Goal: Task Accomplishment & Management: Check status

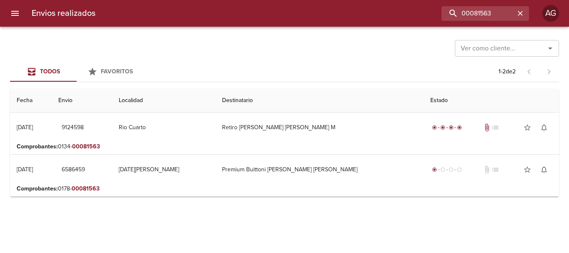
click at [10, 15] on button "menu" at bounding box center [15, 13] width 20 height 20
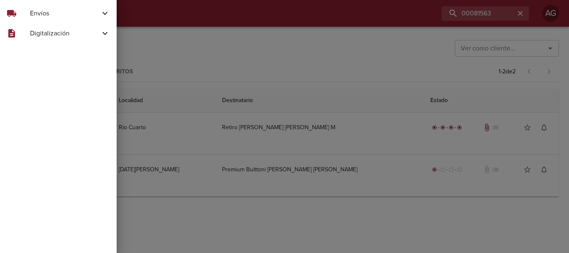
click at [54, 17] on span "Envíos" at bounding box center [65, 13] width 70 height 10
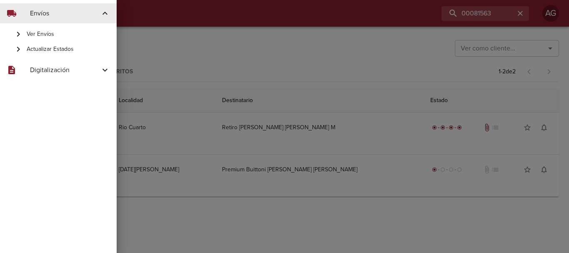
click at [62, 51] on span "Actualizar Estados" at bounding box center [68, 49] width 83 height 8
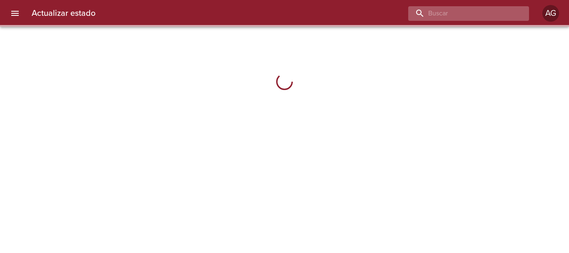
click at [479, 16] on input "buscar" at bounding box center [461, 13] width 107 height 15
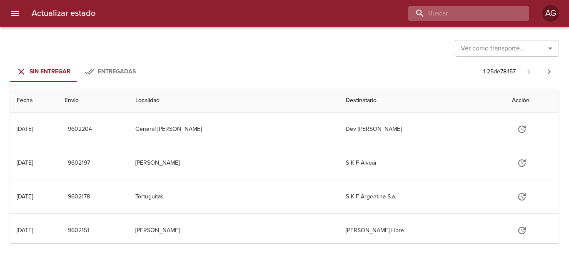
paste input "9574025"
type input "9574025"
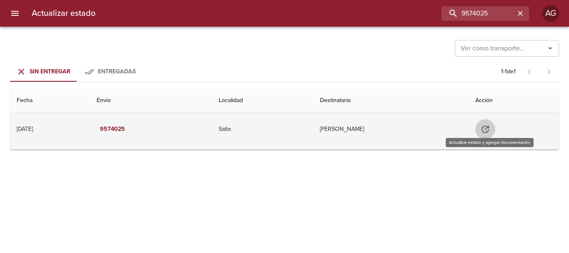
click at [486, 132] on icon "Tabla de envíos del cliente" at bounding box center [485, 129] width 10 height 10
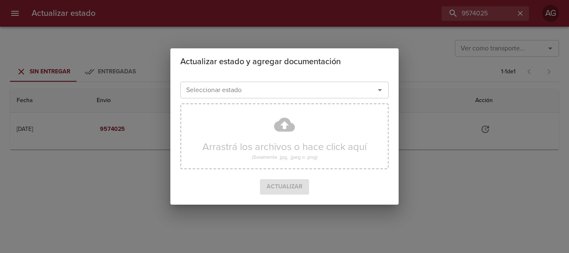
click at [364, 88] on div at bounding box center [374, 90] width 22 height 12
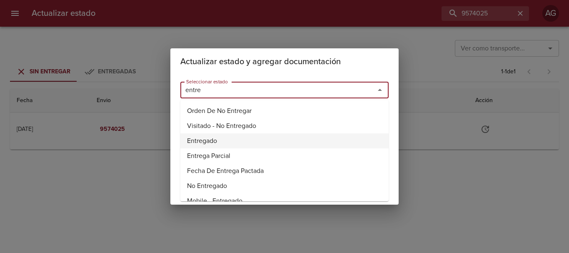
click at [213, 140] on li "Entregado" at bounding box center [284, 140] width 208 height 15
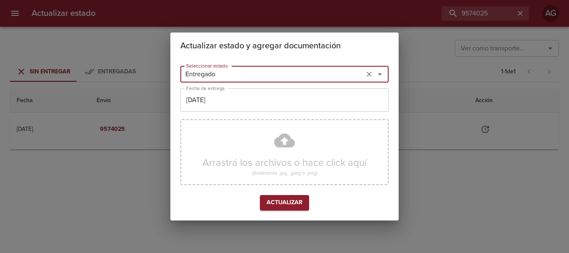
type input "Entregado"
click at [228, 100] on input "[DATE]" at bounding box center [284, 99] width 208 height 23
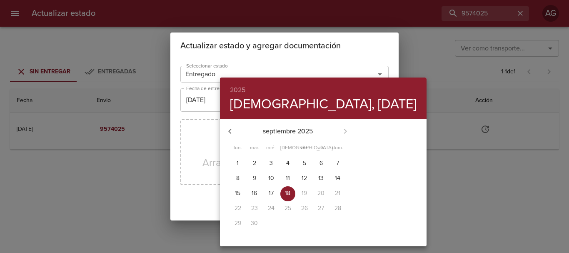
click at [269, 178] on p "10" at bounding box center [271, 178] width 6 height 8
type input "[DATE]"
